Goal: Transaction & Acquisition: Purchase product/service

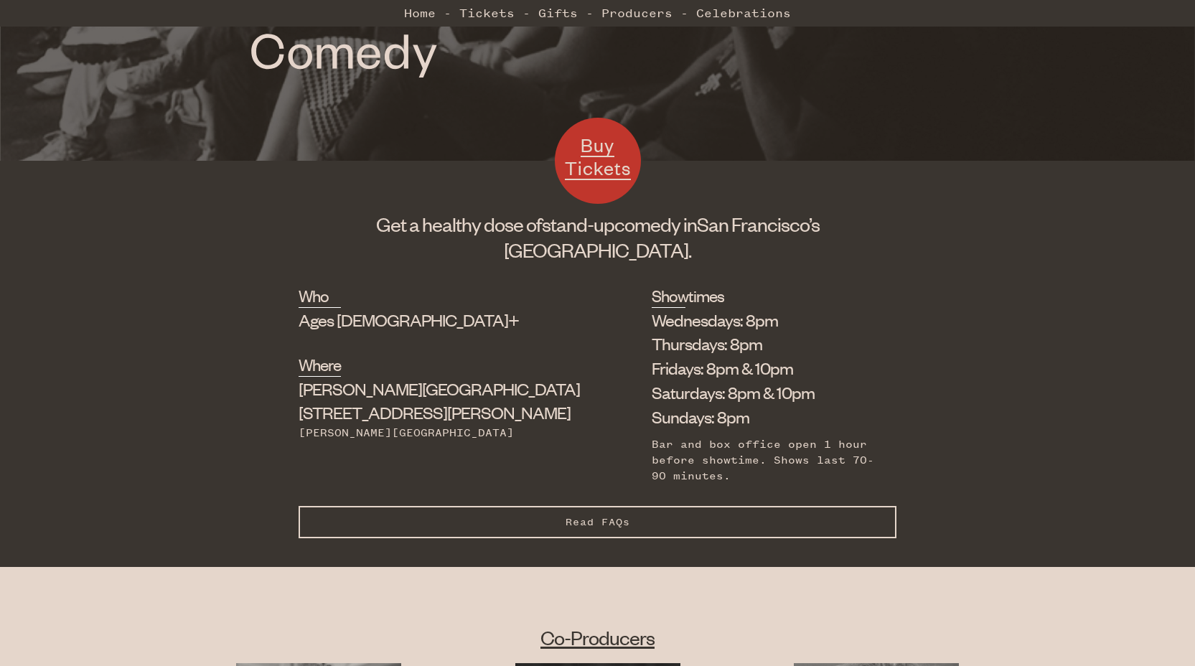
scroll to position [476, 0]
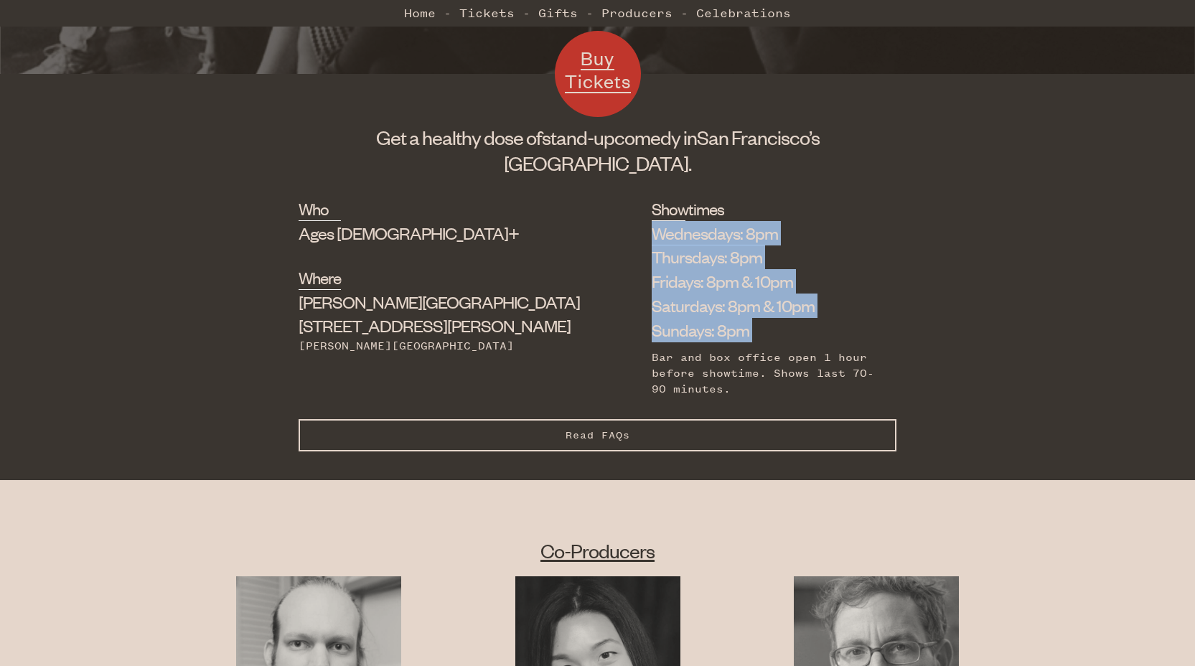
drag, startPoint x: 721, startPoint y: 289, endPoint x: 695, endPoint y: 489, distance: 201.2
click at [698, 397] on div "Showtimes Wednesdays: 8pm Thursdays: 8pm Fridays: 8pm & 10pm Saturdays: 8pm & 1…" at bounding box center [763, 296] width 223 height 199
click at [693, 398] on div "Bar and box office open 1 hour before showtime. Shows last 70-90 minutes." at bounding box center [763, 373] width 223 height 48
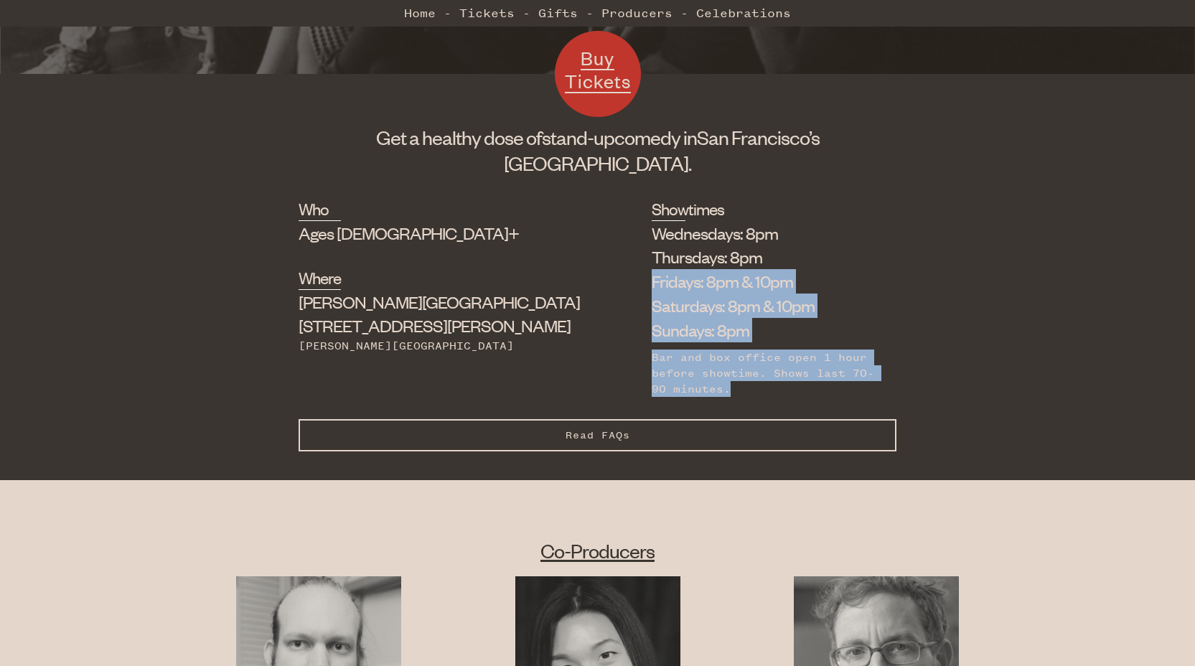
drag, startPoint x: 845, startPoint y: 514, endPoint x: 874, endPoint y: 340, distance: 176.1
click at [873, 342] on div "Who Ages [DEMOGRAPHIC_DATA]+ Where [PERSON_NAME][GEOGRAPHIC_DATA] [STREET_ADDRE…" at bounding box center [598, 307] width 598 height 221
click at [874, 340] on div "Who Ages [DEMOGRAPHIC_DATA]+ Where [PERSON_NAME][GEOGRAPHIC_DATA] [STREET_ADDRE…" at bounding box center [598, 307] width 598 height 221
drag, startPoint x: 874, startPoint y: 325, endPoint x: 820, endPoint y: 534, distance: 215.7
click at [820, 418] on div "Who Ages [DEMOGRAPHIC_DATA]+ Where [PERSON_NAME][GEOGRAPHIC_DATA] [STREET_ADDRE…" at bounding box center [598, 307] width 598 height 221
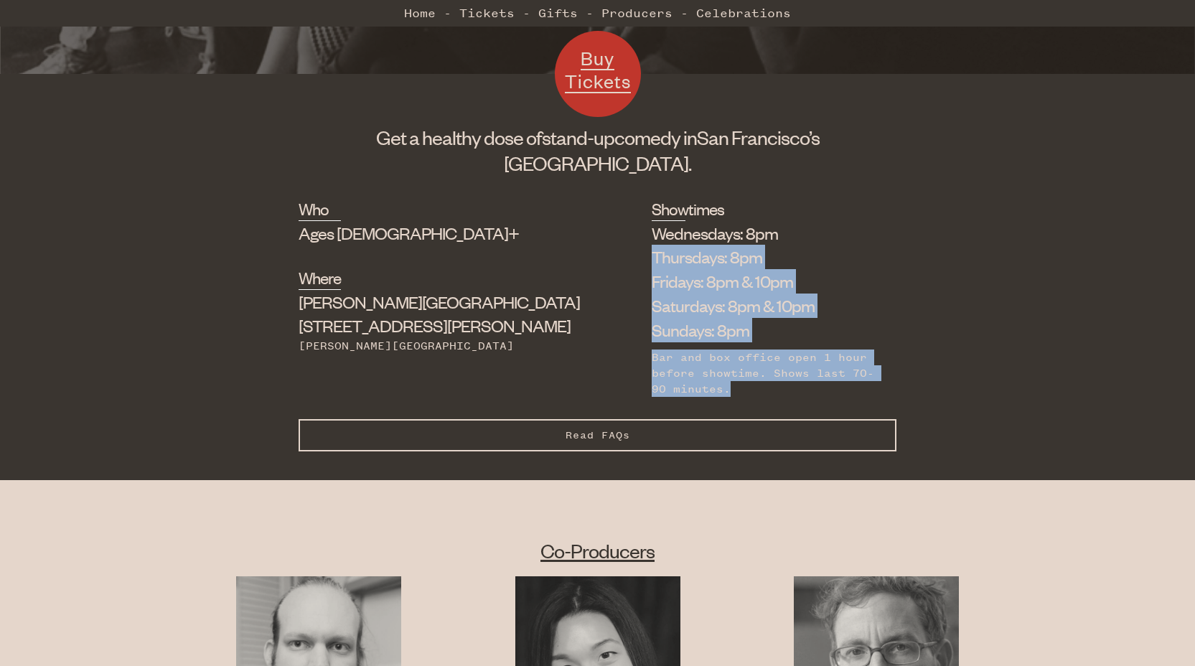
click at [820, 418] on div "Showtimes Wednesdays: 8pm Thursdays: 8pm Fridays: 8pm & 10pm Saturdays: 8pm & 1…" at bounding box center [763, 307] width 223 height 221
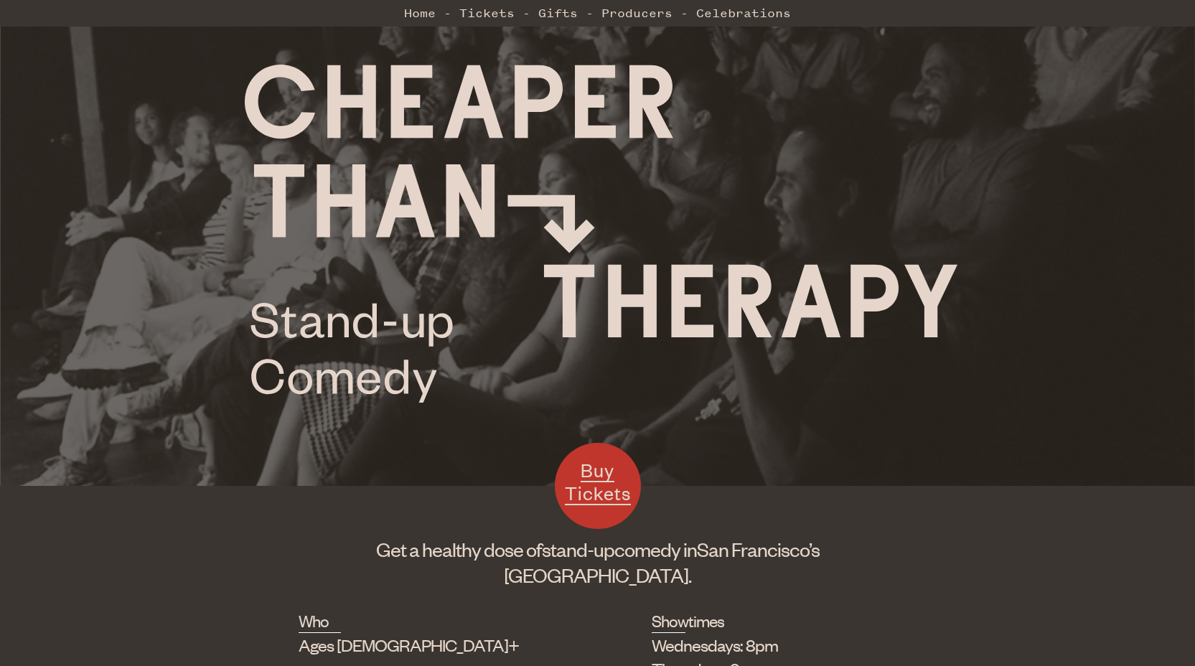
scroll to position [0, 0]
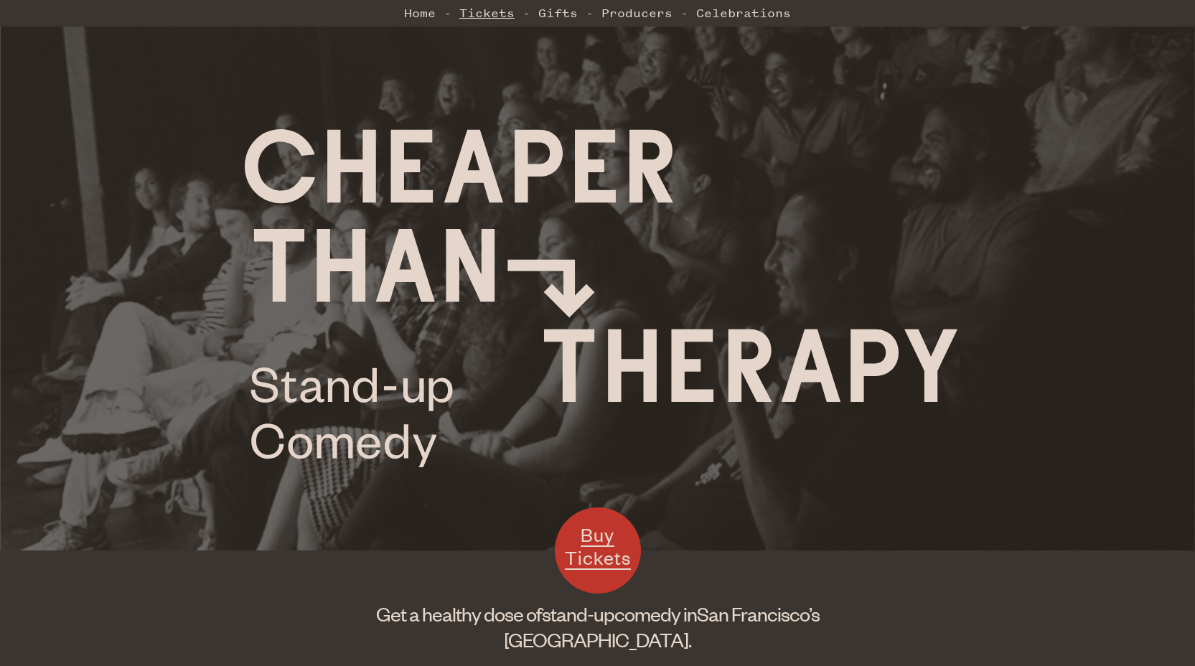
click at [466, 10] on link "Tickets" at bounding box center [486, 13] width 55 height 29
